Goal: Information Seeking & Learning: Learn about a topic

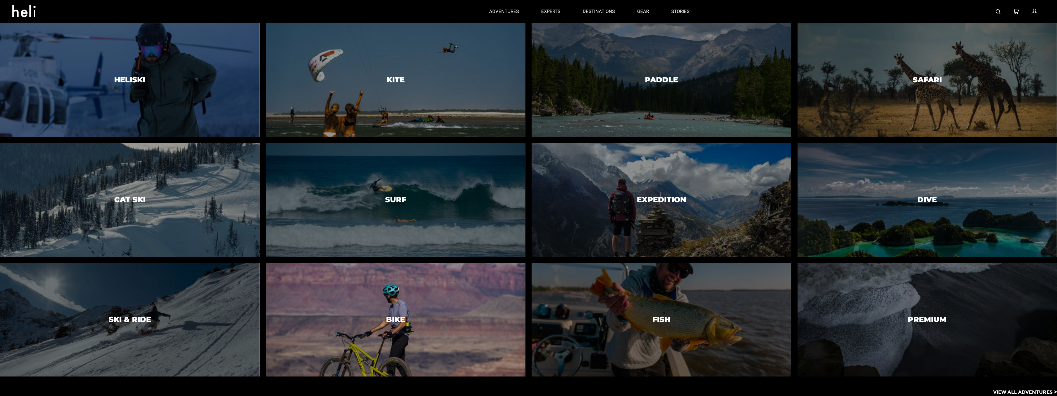
click at [421, 309] on div at bounding box center [395, 320] width 265 height 116
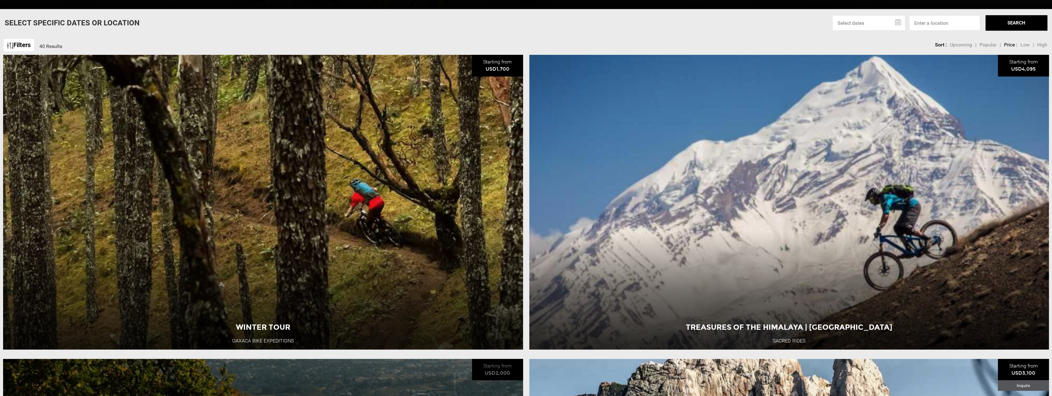
scroll to position [341, 0]
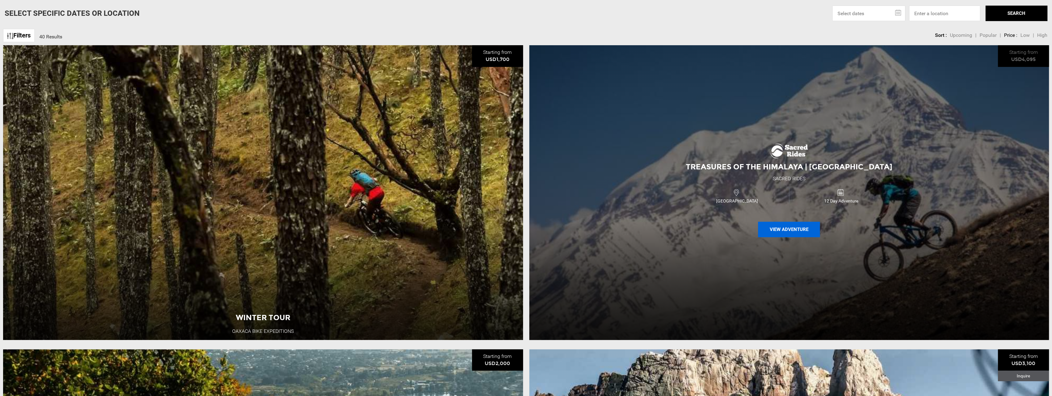
click at [798, 232] on button "View Adventure" at bounding box center [789, 229] width 62 height 15
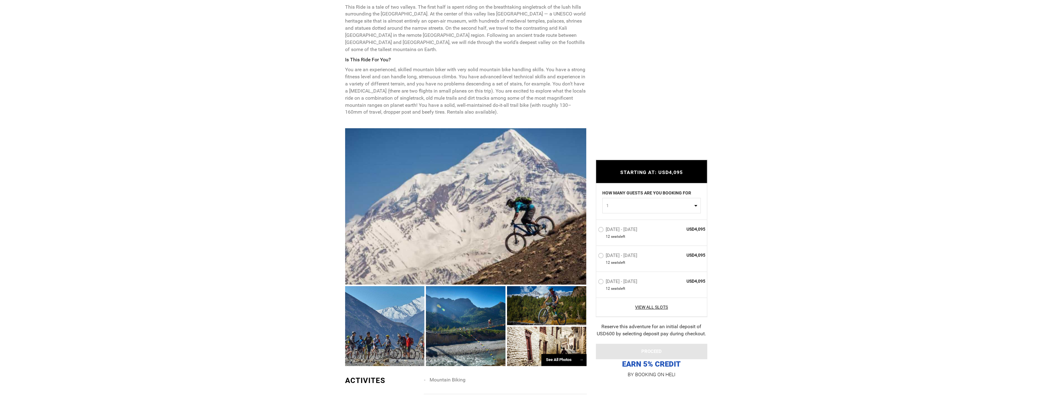
scroll to position [372, 0]
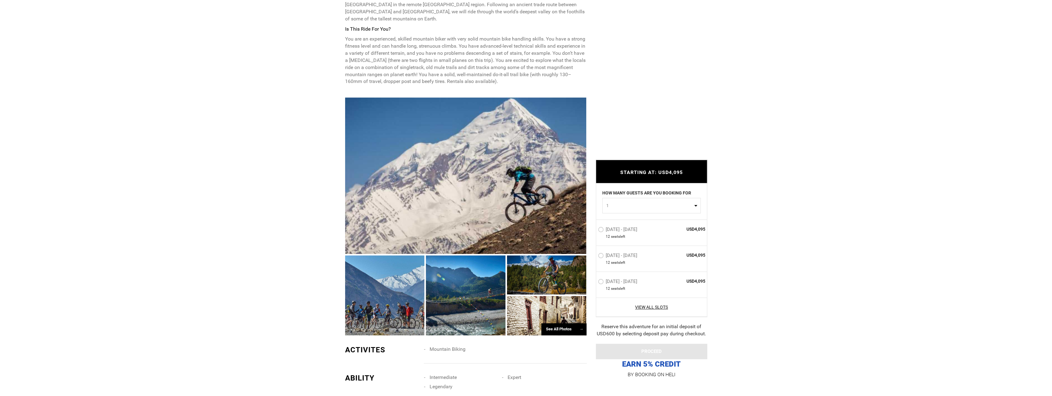
click at [389, 300] on div at bounding box center [385, 295] width 80 height 80
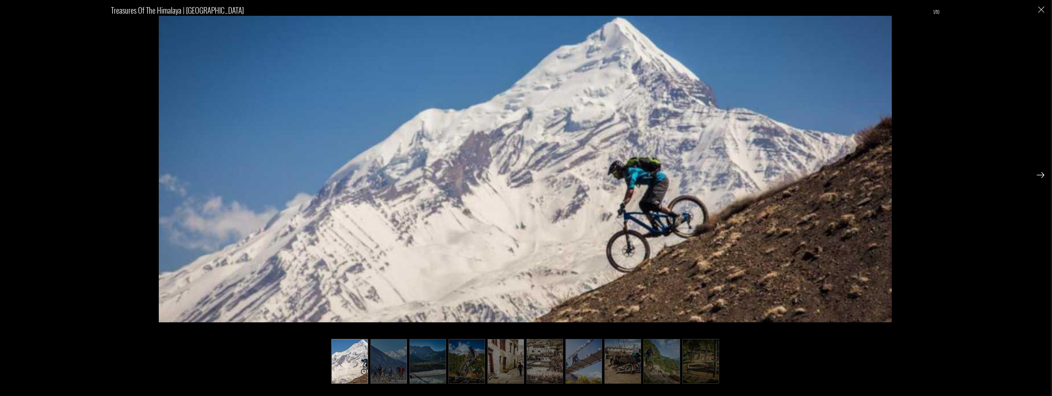
click at [1040, 176] on img at bounding box center [1041, 175] width 8 height 6
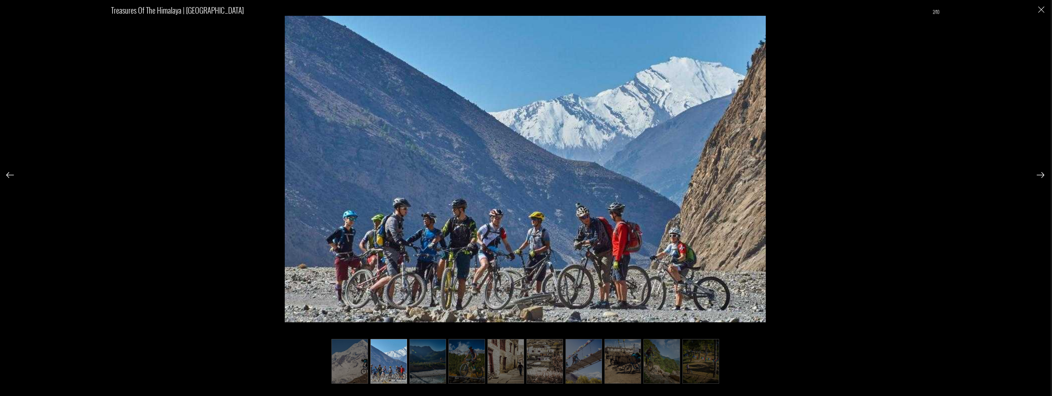
click at [1040, 176] on img at bounding box center [1041, 175] width 8 height 6
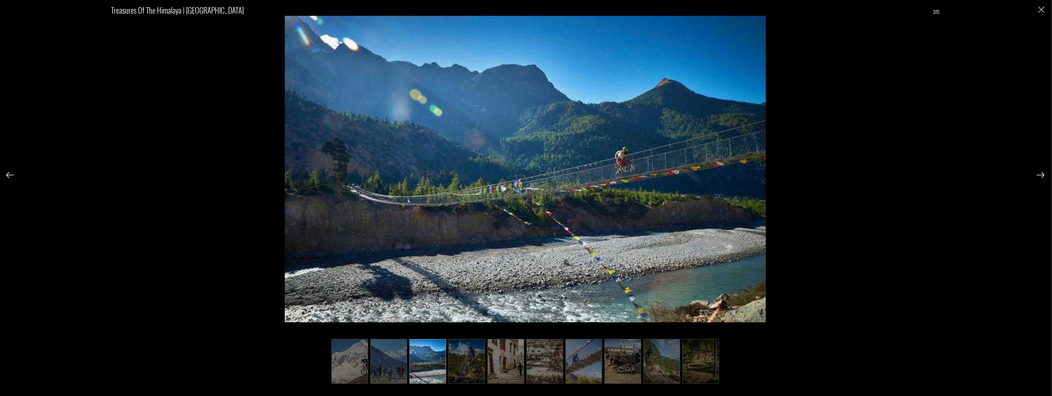
click at [1040, 176] on img at bounding box center [1041, 175] width 8 height 6
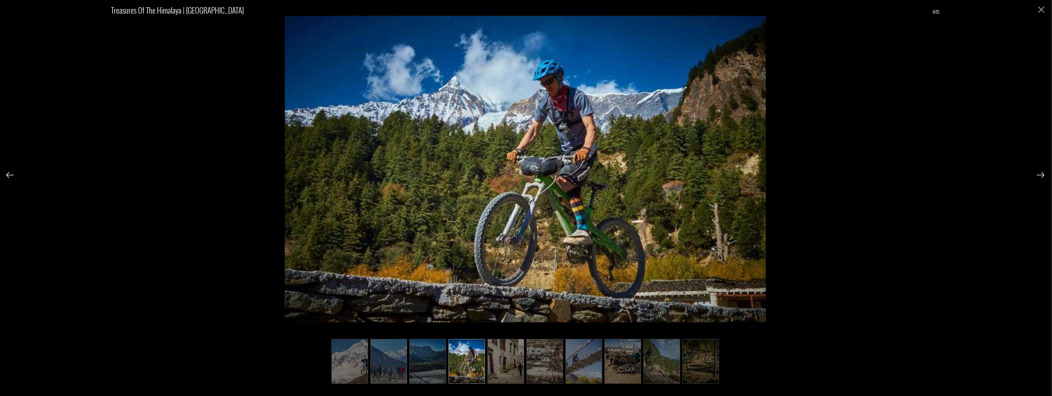
click at [1040, 176] on img at bounding box center [1041, 175] width 8 height 6
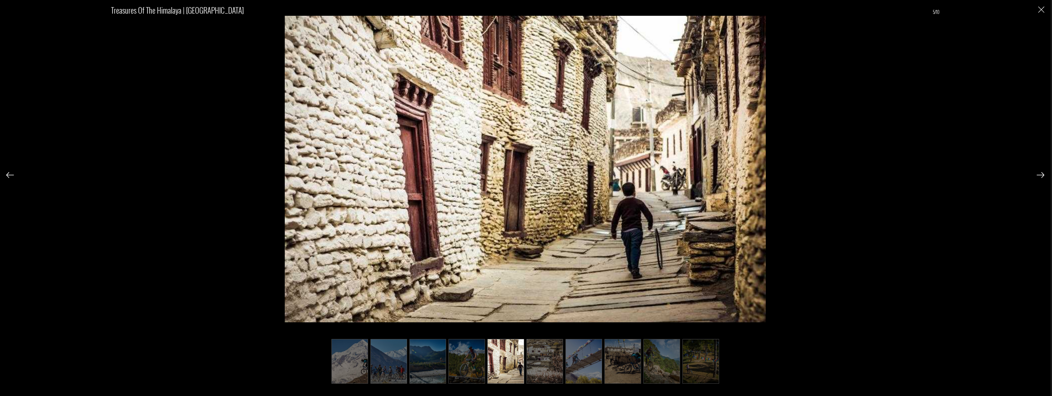
click at [1040, 176] on img at bounding box center [1041, 175] width 8 height 6
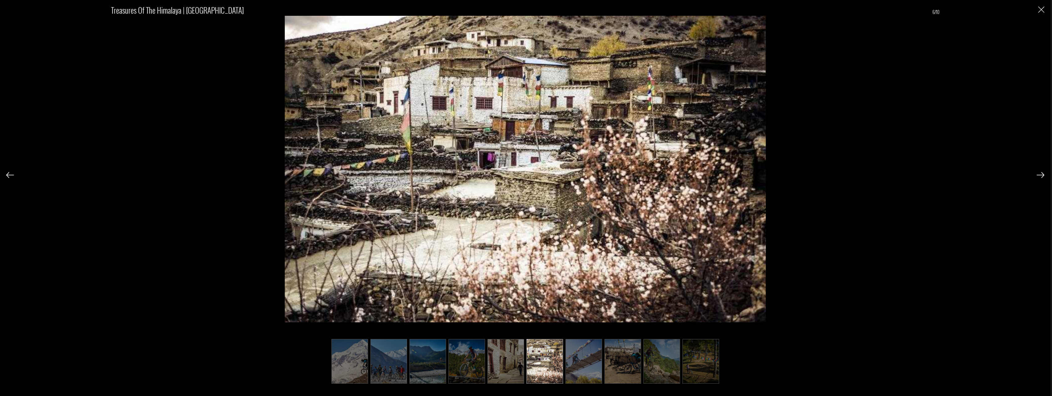
click at [1040, 176] on img at bounding box center [1041, 175] width 8 height 6
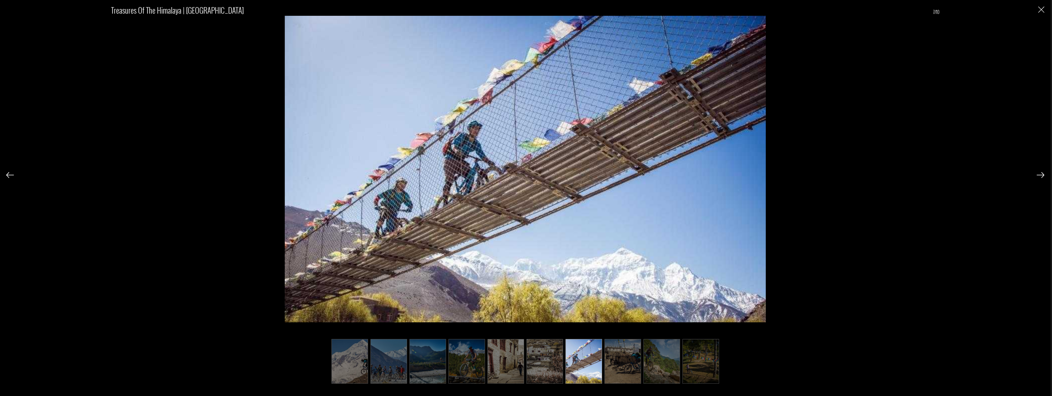
click at [1040, 176] on img at bounding box center [1041, 175] width 8 height 6
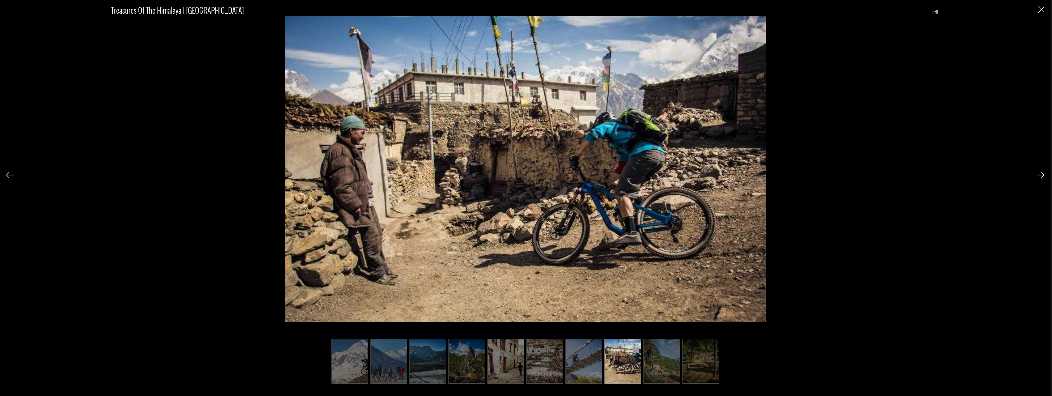
click at [1040, 176] on img at bounding box center [1041, 175] width 8 height 6
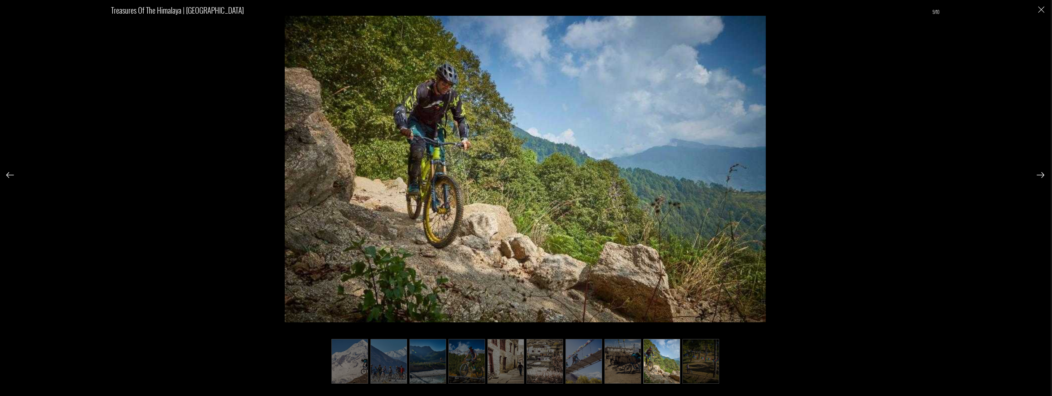
click at [1040, 176] on img at bounding box center [1041, 175] width 8 height 6
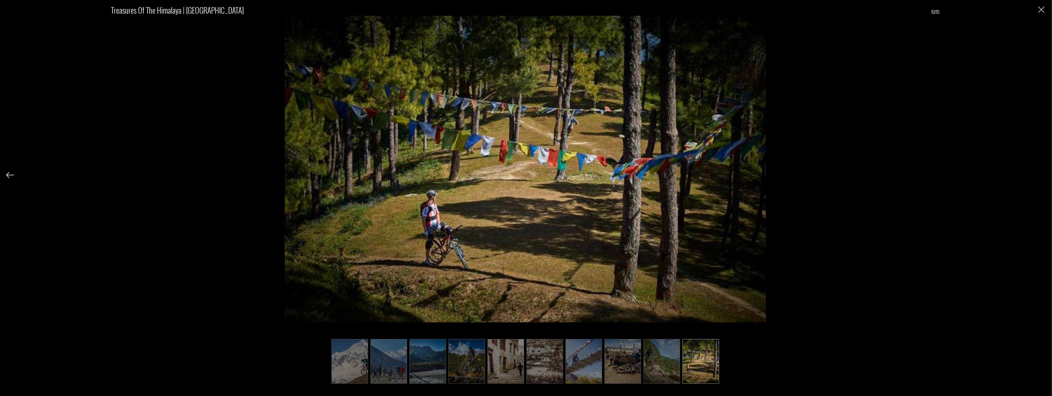
click at [1040, 176] on div "Treasures of the Himalaya | [GEOGRAPHIC_DATA] 10/10" at bounding box center [525, 188] width 1038 height 376
click at [1042, 9] on img "Close" at bounding box center [1041, 10] width 6 height 6
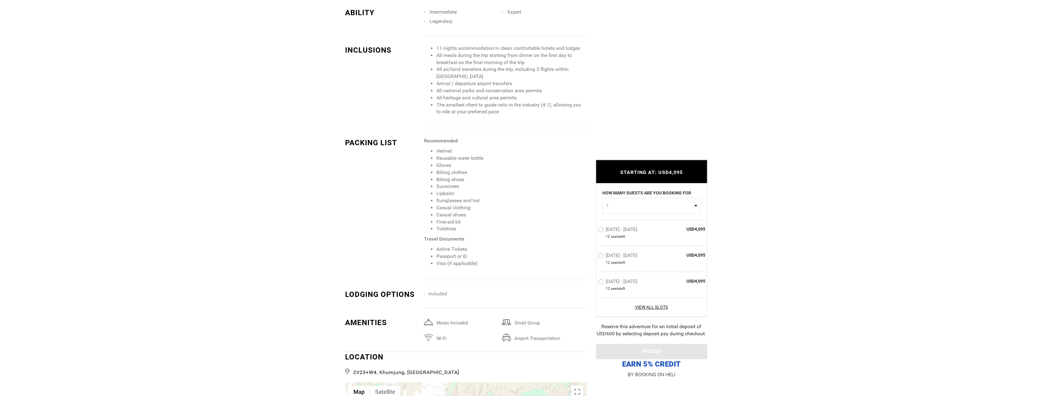
scroll to position [743, 0]
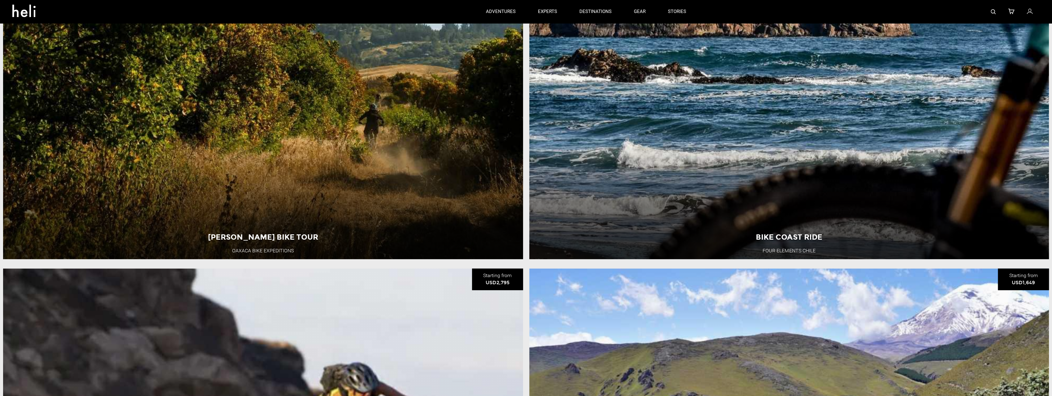
scroll to position [681, 0]
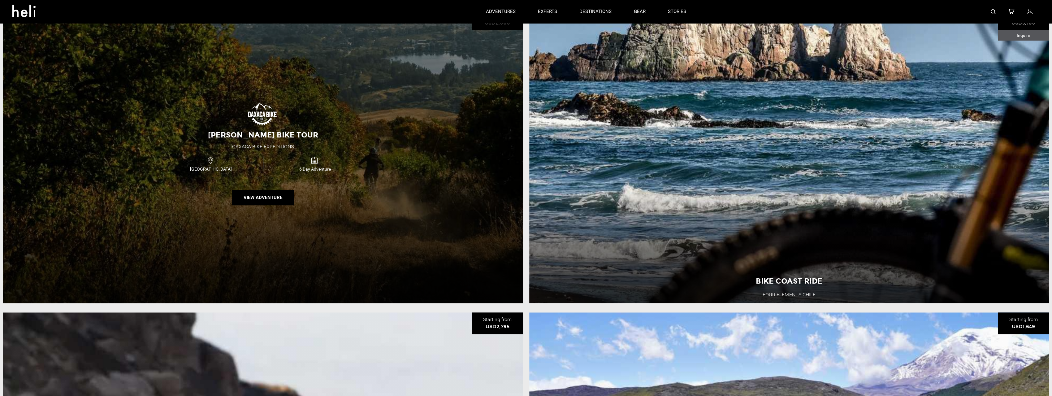
click at [344, 200] on div "[PERSON_NAME] Bike Tour Oaxaca Bike Expeditions [GEOGRAPHIC_DATA] 6 Day Adventu…" at bounding box center [263, 156] width 520 height 295
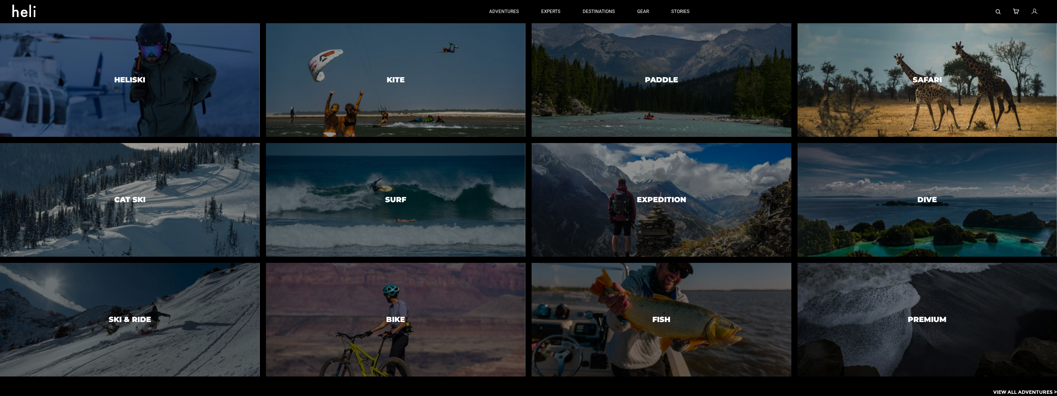
click at [964, 91] on div at bounding box center [927, 80] width 265 height 116
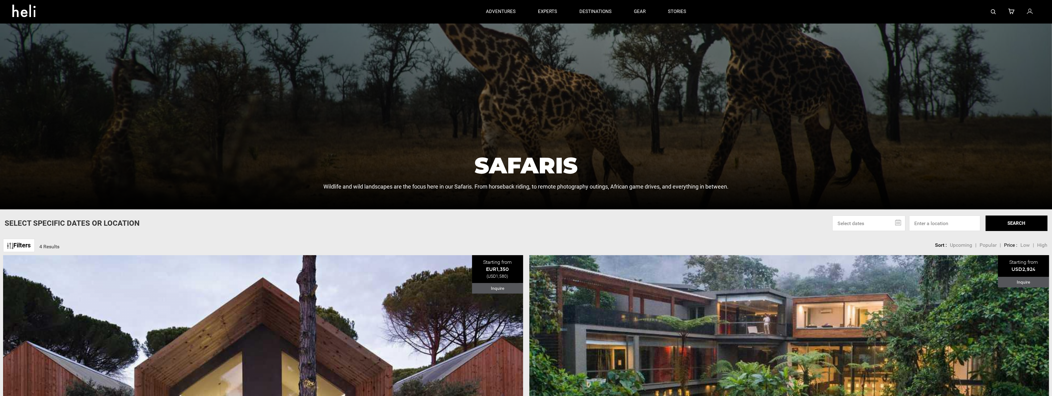
scroll to position [124, 0]
